Goal: Task Accomplishment & Management: Use online tool/utility

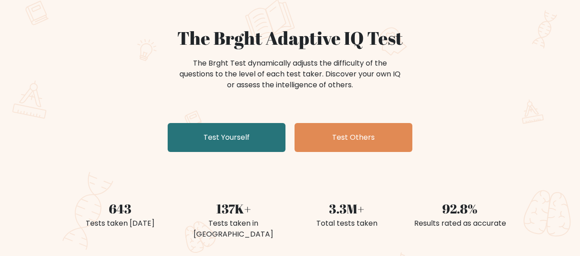
scroll to position [67, 0]
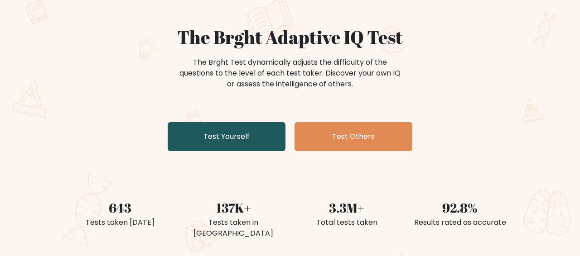
click at [248, 139] on link "Test Yourself" at bounding box center [227, 136] width 118 height 29
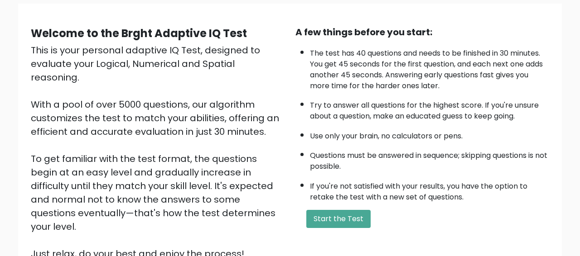
scroll to position [167, 0]
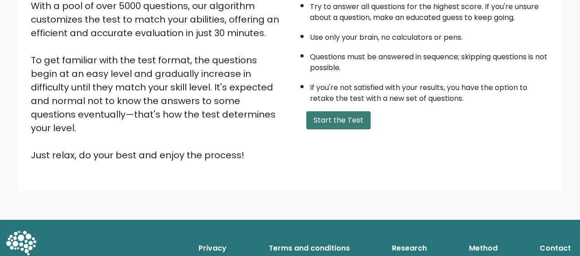
click at [337, 130] on button "Start the Test" at bounding box center [338, 120] width 64 height 18
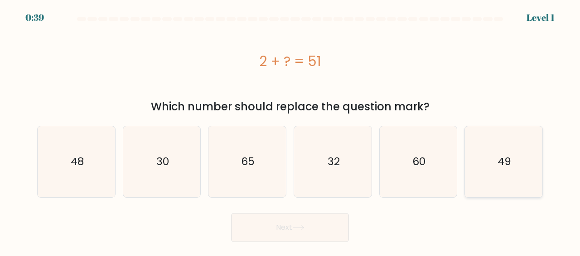
click at [501, 165] on text "49" at bounding box center [504, 161] width 14 height 15
click at [290, 130] on input "f. 49" at bounding box center [290, 129] width 0 height 2
radio input "true"
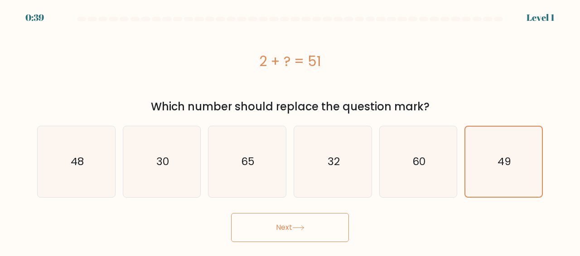
click at [279, 235] on button "Next" at bounding box center [290, 227] width 118 height 29
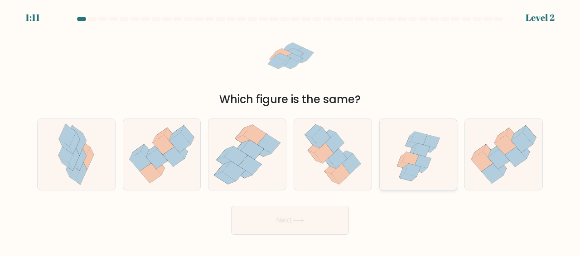
click at [405, 139] on icon at bounding box center [418, 154] width 74 height 71
click at [290, 130] on input "e." at bounding box center [290, 129] width 0 height 2
radio input "true"
click at [304, 220] on icon at bounding box center [298, 220] width 12 height 5
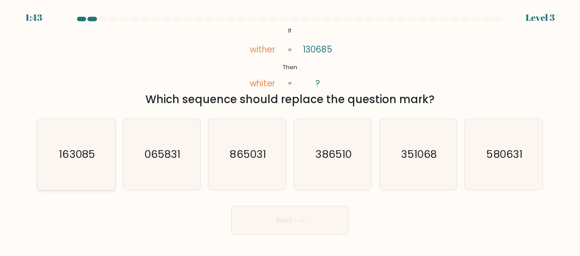
click at [44, 149] on icon "163085" at bounding box center [76, 154] width 71 height 71
click at [290, 130] on input "a. 163085" at bounding box center [290, 129] width 0 height 2
radio input "true"
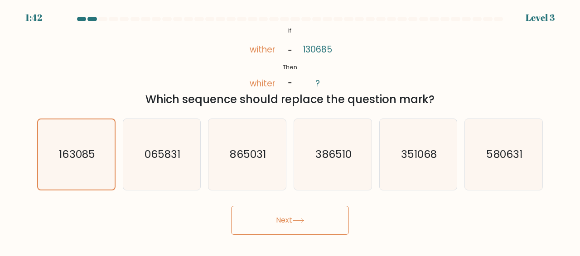
click at [271, 219] on button "Next" at bounding box center [290, 220] width 118 height 29
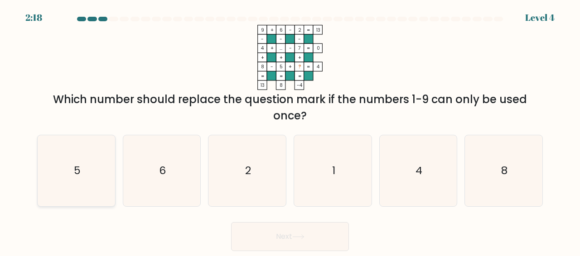
click at [59, 153] on icon "5" at bounding box center [76, 170] width 71 height 71
click at [290, 130] on input "a. 5" at bounding box center [290, 129] width 0 height 2
radio input "true"
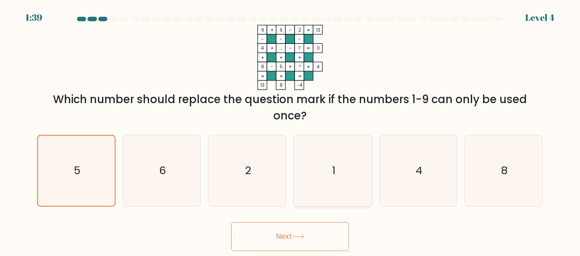
click at [312, 165] on icon "1" at bounding box center [332, 170] width 71 height 71
click at [290, 130] on input "d. 1" at bounding box center [290, 129] width 0 height 2
radio input "true"
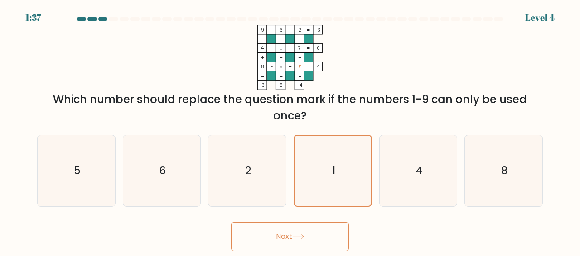
click at [301, 241] on button "Next" at bounding box center [290, 236] width 118 height 29
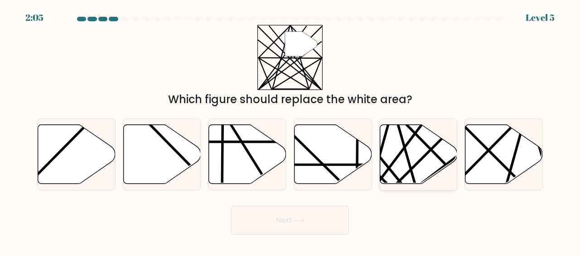
click at [412, 144] on icon at bounding box center [418, 154] width 77 height 59
click at [290, 130] on input "e." at bounding box center [290, 129] width 0 height 2
radio input "true"
click at [289, 231] on button "Next" at bounding box center [290, 220] width 118 height 29
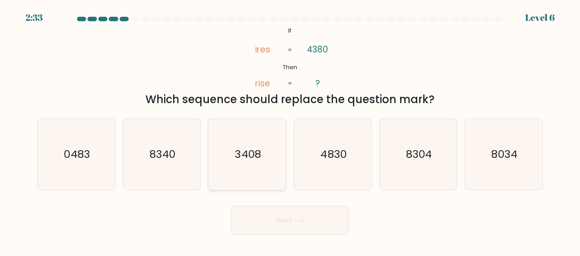
click at [247, 152] on text "3408" at bounding box center [248, 154] width 26 height 15
click at [290, 130] on input "c. 3408" at bounding box center [290, 129] width 0 height 2
radio input "true"
click at [280, 215] on button "Next" at bounding box center [290, 220] width 118 height 29
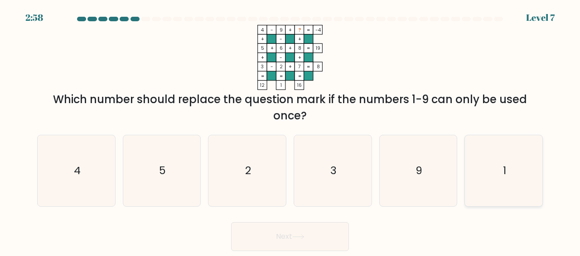
click at [518, 178] on icon "1" at bounding box center [503, 170] width 71 height 71
click at [290, 130] on input "f. 1" at bounding box center [290, 129] width 0 height 2
radio input "true"
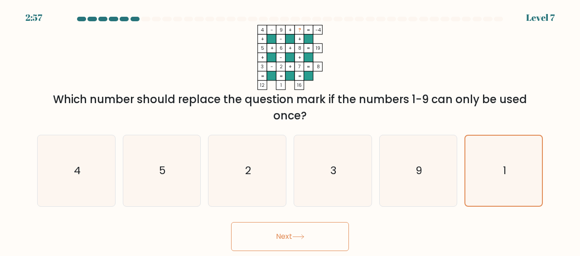
click at [335, 235] on button "Next" at bounding box center [290, 236] width 118 height 29
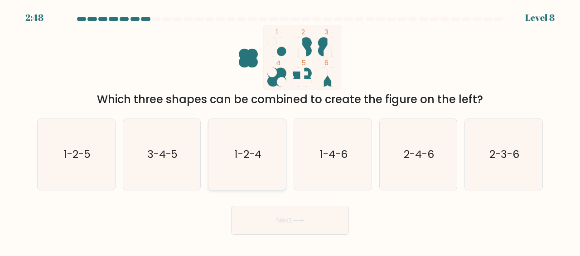
click at [269, 155] on icon "1-2-4" at bounding box center [246, 154] width 71 height 71
click at [290, 130] on input "c. 1-2-4" at bounding box center [290, 129] width 0 height 2
radio input "true"
click at [288, 218] on button "Next" at bounding box center [290, 220] width 118 height 29
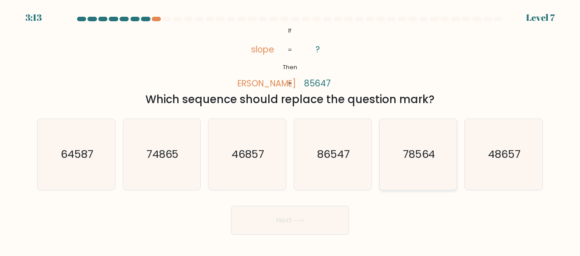
click at [410, 147] on text "78564" at bounding box center [419, 154] width 33 height 15
click at [290, 130] on input "e. 78564" at bounding box center [290, 129] width 0 height 2
radio input "true"
click at [336, 224] on button "Next" at bounding box center [290, 220] width 118 height 29
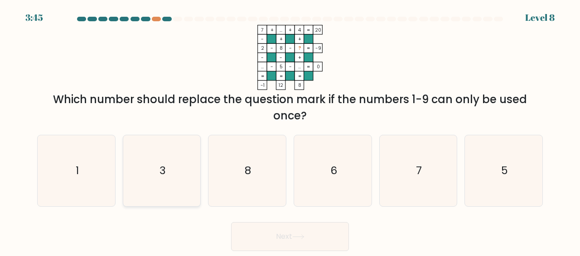
click at [184, 154] on icon "3" at bounding box center [161, 170] width 71 height 71
click at [290, 130] on input "b. 3" at bounding box center [290, 129] width 0 height 2
radio input "true"
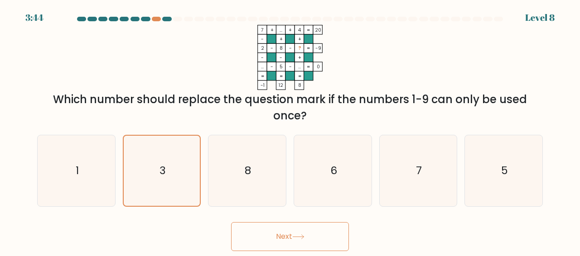
click at [275, 235] on button "Next" at bounding box center [290, 236] width 118 height 29
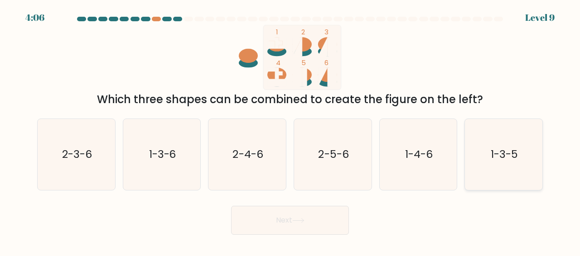
click at [479, 160] on icon "1-3-5" at bounding box center [503, 154] width 71 height 71
click at [290, 130] on input "f. 1-3-5" at bounding box center [290, 129] width 0 height 2
radio input "true"
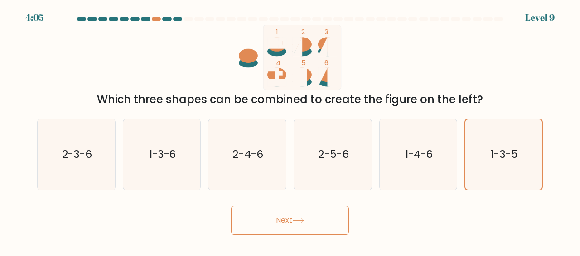
click at [303, 233] on button "Next" at bounding box center [290, 220] width 118 height 29
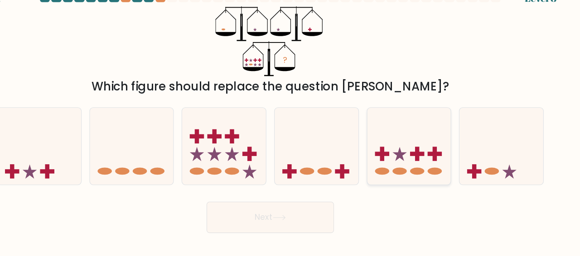
click at [407, 168] on icon at bounding box center [418, 155] width 77 height 64
click at [290, 130] on input "e." at bounding box center [290, 129] width 0 height 2
radio input "true"
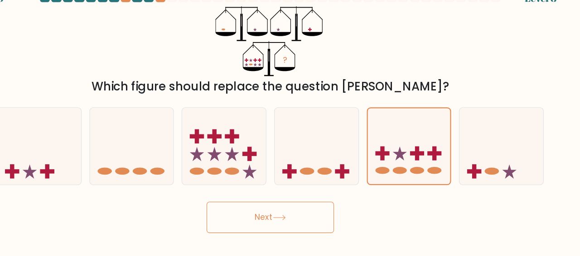
click at [328, 220] on button "Next" at bounding box center [290, 220] width 118 height 29
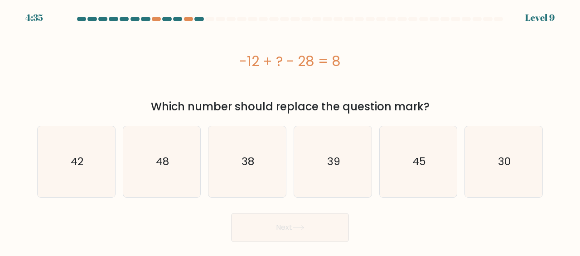
click at [144, 90] on div "-12 + ? - 28 = 8" at bounding box center [289, 61] width 505 height 72
click at [157, 167] on icon "48" at bounding box center [161, 161] width 71 height 71
click at [290, 130] on input "b. 48" at bounding box center [290, 129] width 0 height 2
radio input "true"
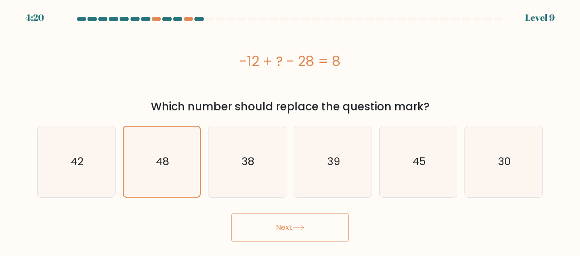
click at [295, 227] on icon at bounding box center [298, 228] width 12 height 5
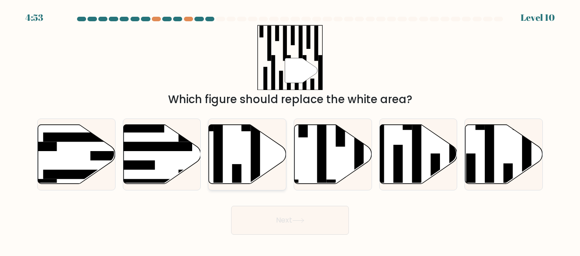
click at [252, 165] on rect at bounding box center [256, 160] width 10 height 84
click at [290, 130] on input "c." at bounding box center [290, 129] width 0 height 2
radio input "true"
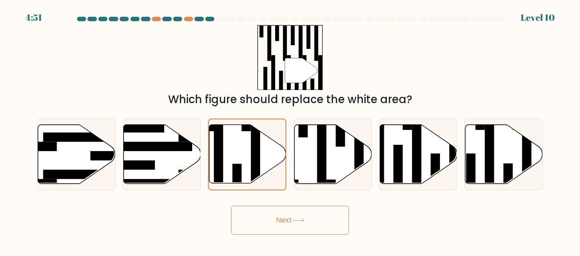
click at [279, 215] on button "Next" at bounding box center [290, 220] width 118 height 29
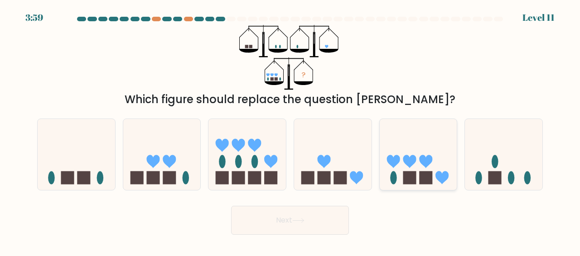
click at [413, 166] on icon at bounding box center [418, 155] width 77 height 64
click at [290, 130] on input "e." at bounding box center [290, 129] width 0 height 2
radio input "true"
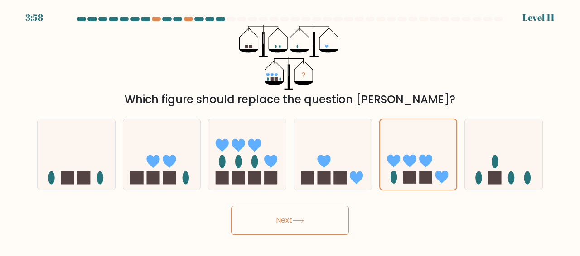
click at [329, 214] on button "Next" at bounding box center [290, 220] width 118 height 29
